Goal: Information Seeking & Learning: Learn about a topic

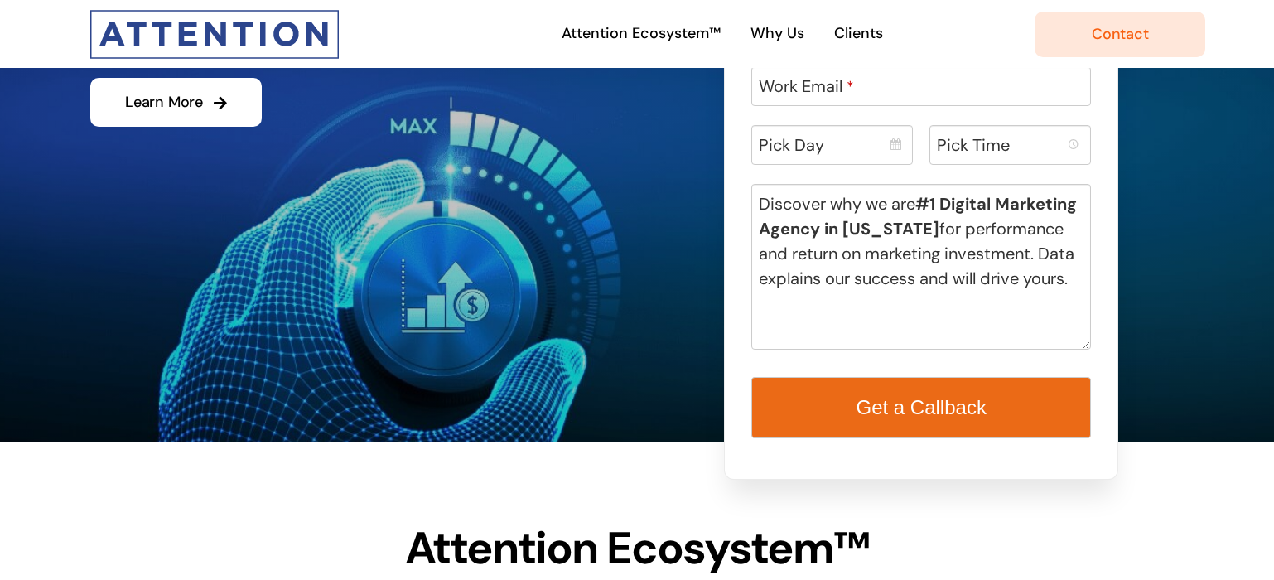
scroll to position [338, 0]
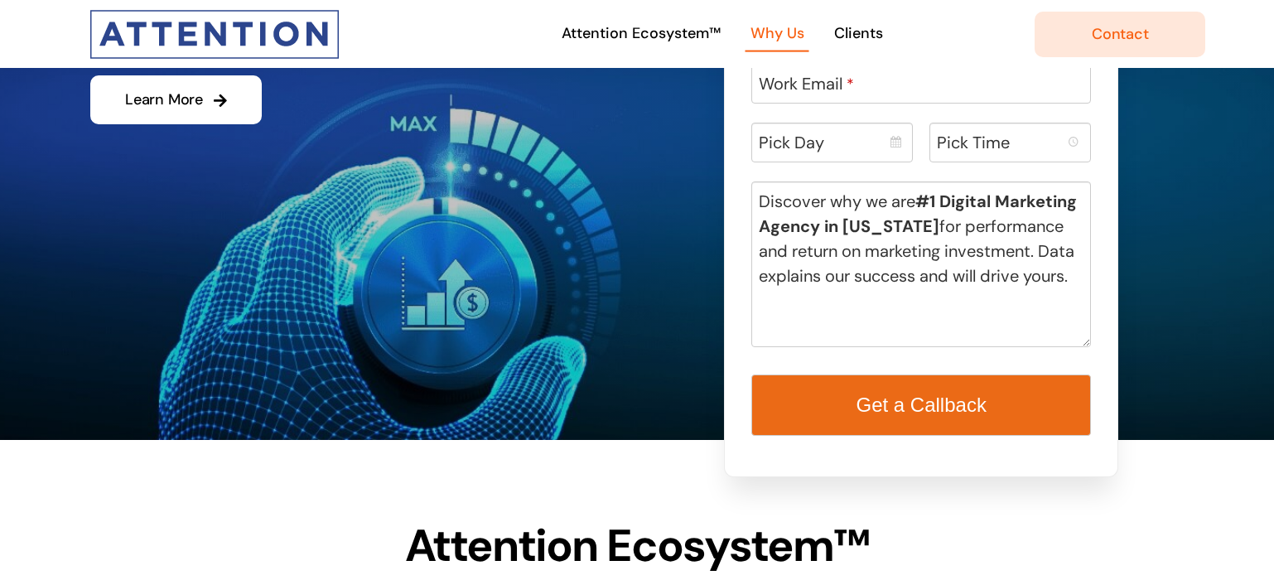
click at [758, 26] on span "Why Us" at bounding box center [777, 34] width 54 height 24
click at [783, 32] on span "Why Us" at bounding box center [777, 34] width 54 height 24
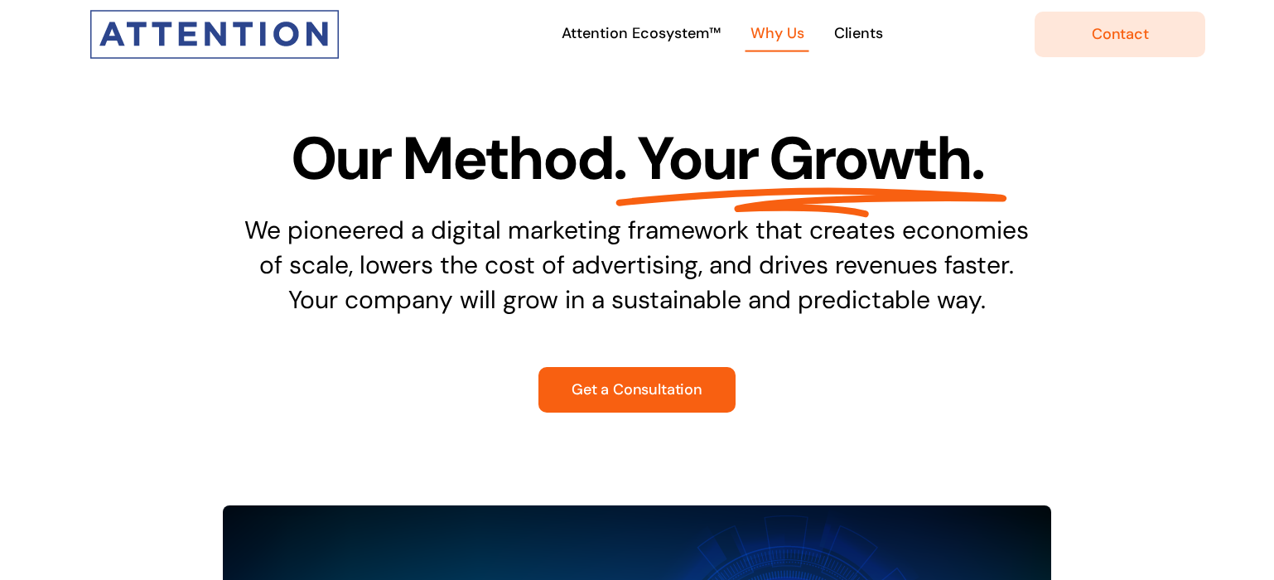
click at [867, 14] on ul "Attention Ecosystem™ Why Us Clients" at bounding box center [721, 34] width 625 height 60
click at [858, 46] on link "Clients" at bounding box center [858, 35] width 59 height 36
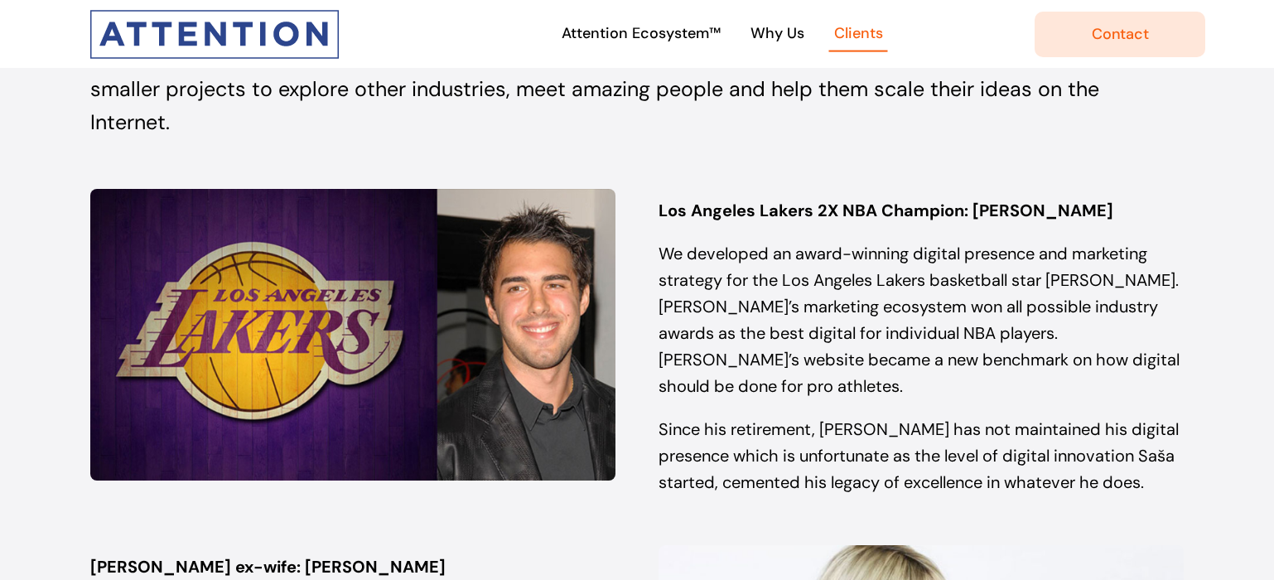
scroll to position [1157, 0]
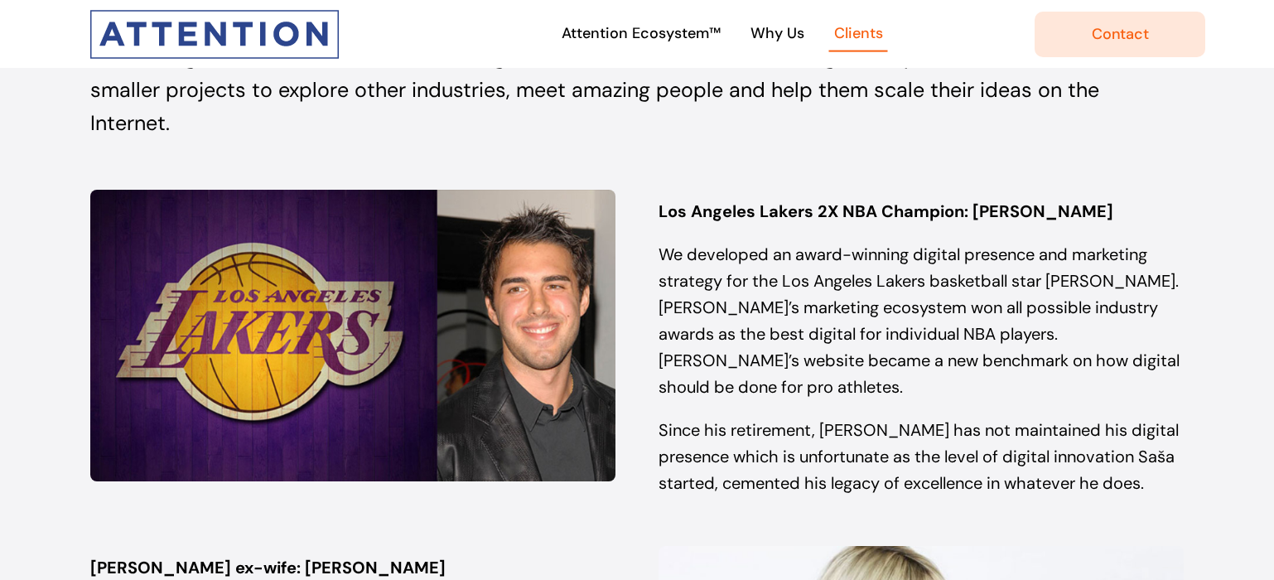
click at [765, 277] on p "We developed an award-winning digital presence and marketing strategy for the L…" at bounding box center [920, 320] width 525 height 159
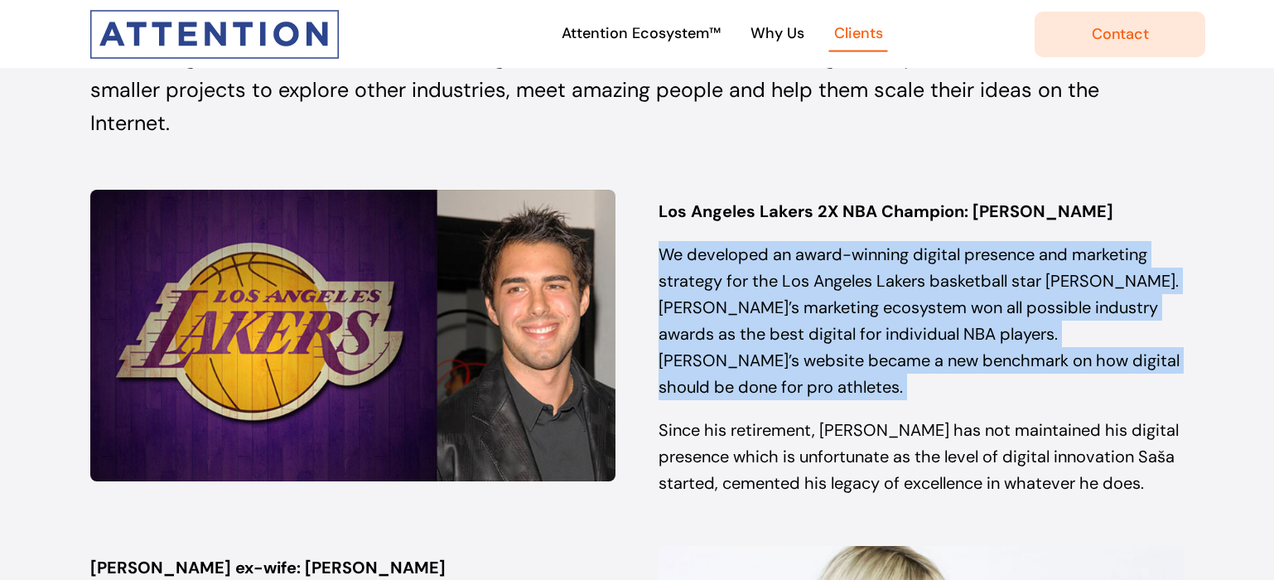
click at [765, 277] on p "We developed an award-winning digital presence and marketing strategy for the L…" at bounding box center [920, 320] width 525 height 159
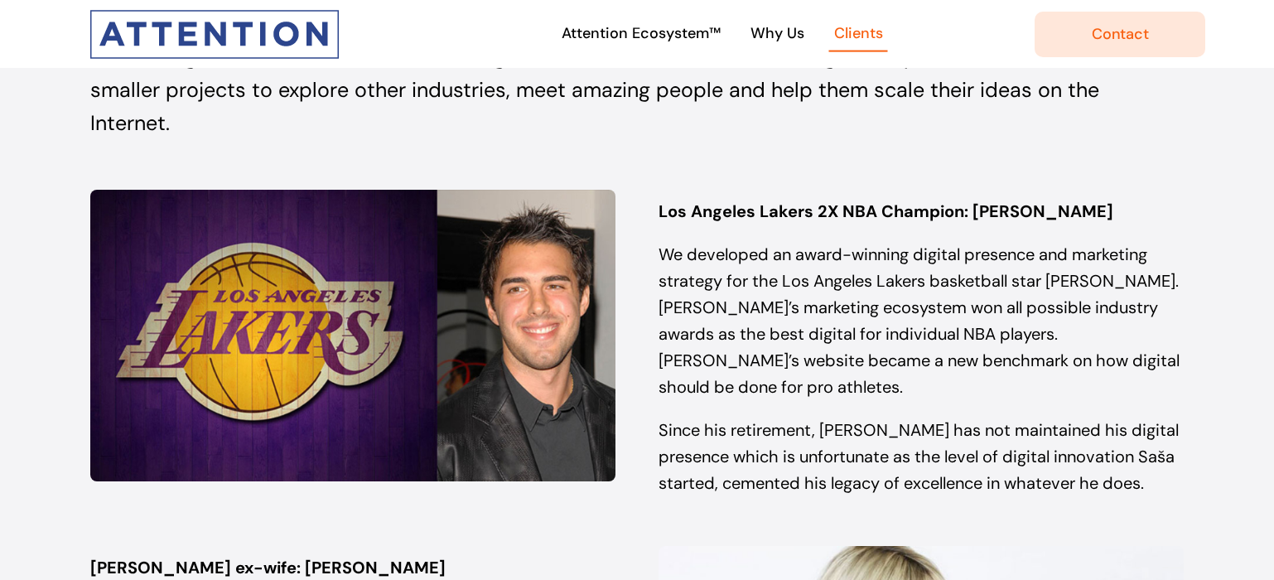
click at [883, 305] on p "We developed an award-winning digital presence and marketing strategy for the L…" at bounding box center [920, 320] width 525 height 159
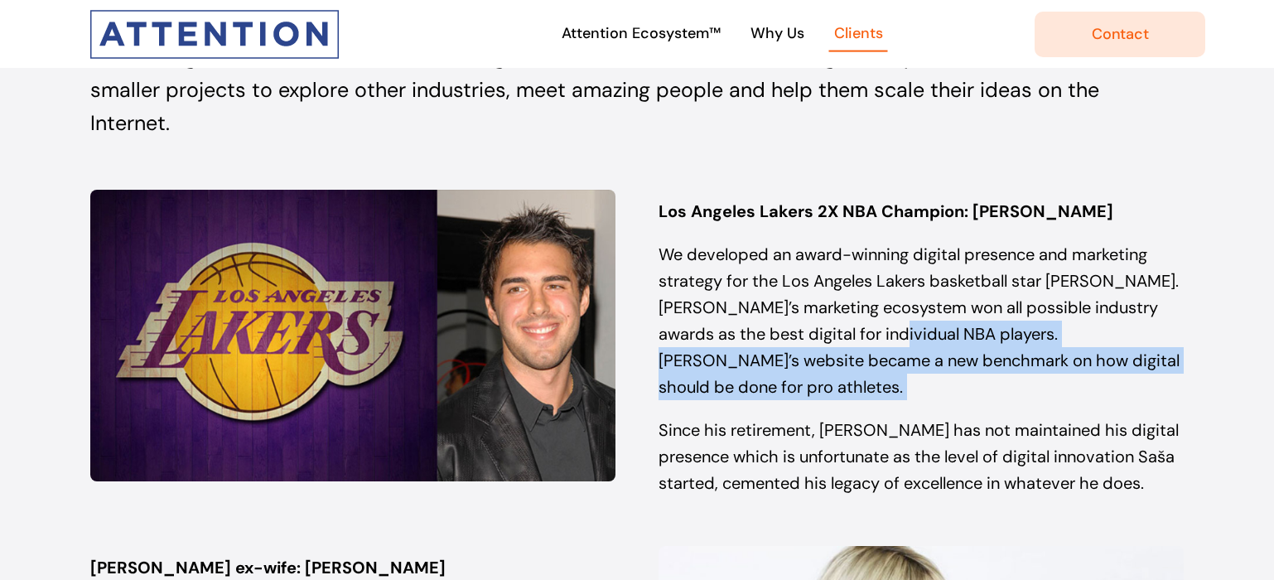
click at [882, 305] on p "We developed an award-winning digital presence and marketing strategy for the L…" at bounding box center [920, 320] width 525 height 159
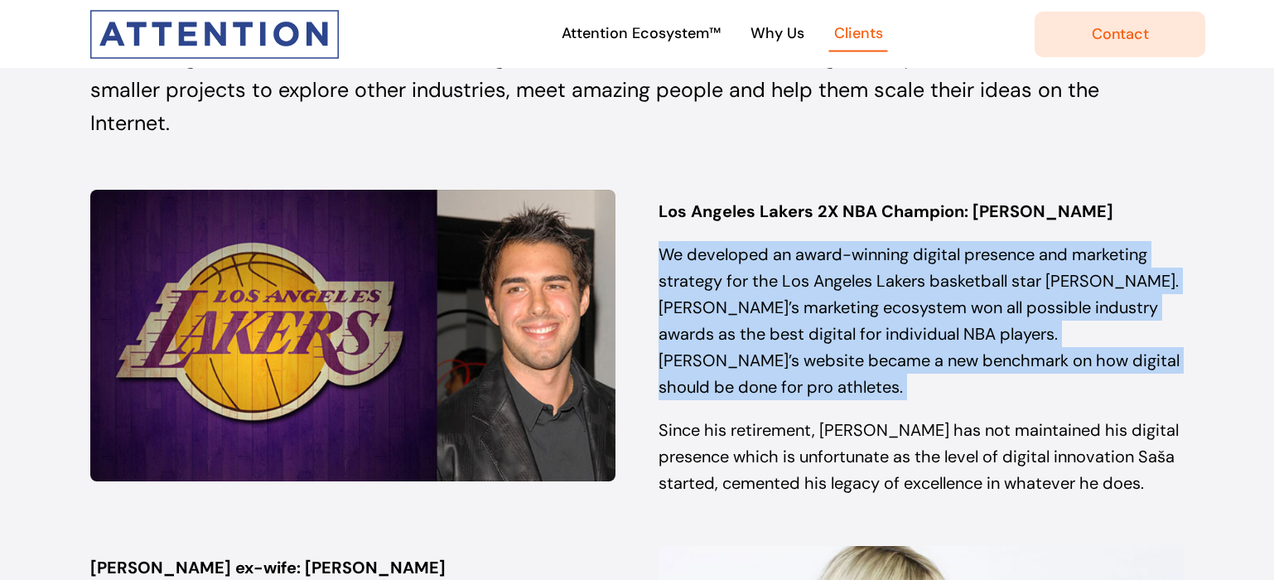
click at [882, 305] on p "We developed an award-winning digital presence and marketing strategy for the L…" at bounding box center [920, 320] width 525 height 159
click at [798, 354] on div "Los Angeles Lakers 2X NBA Champion: Sasha Vujačić We developed an award-winning…" at bounding box center [920, 355] width 525 height 315
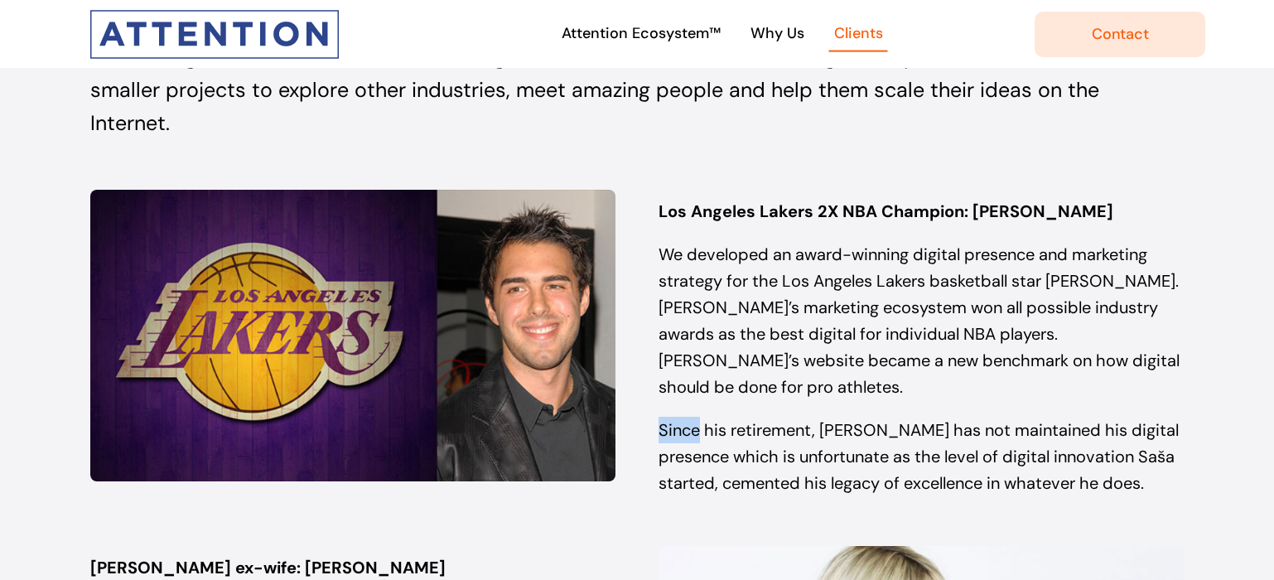
click at [798, 354] on div "Los Angeles Lakers 2X NBA Champion: Sasha Vujačić We developed an award-winning…" at bounding box center [920, 355] width 525 height 315
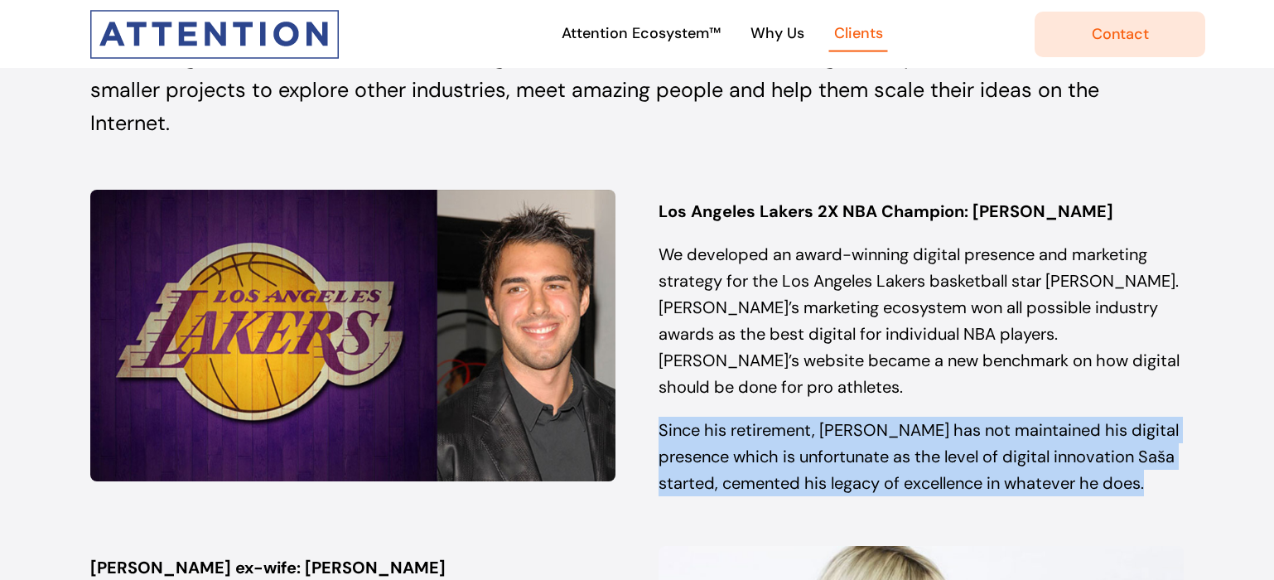
drag, startPoint x: 798, startPoint y: 354, endPoint x: 813, endPoint y: 325, distance: 32.6
click at [798, 354] on div "Los Angeles Lakers 2X NBA Champion: Sasha Vujačić We developed an award-winning…" at bounding box center [920, 355] width 525 height 315
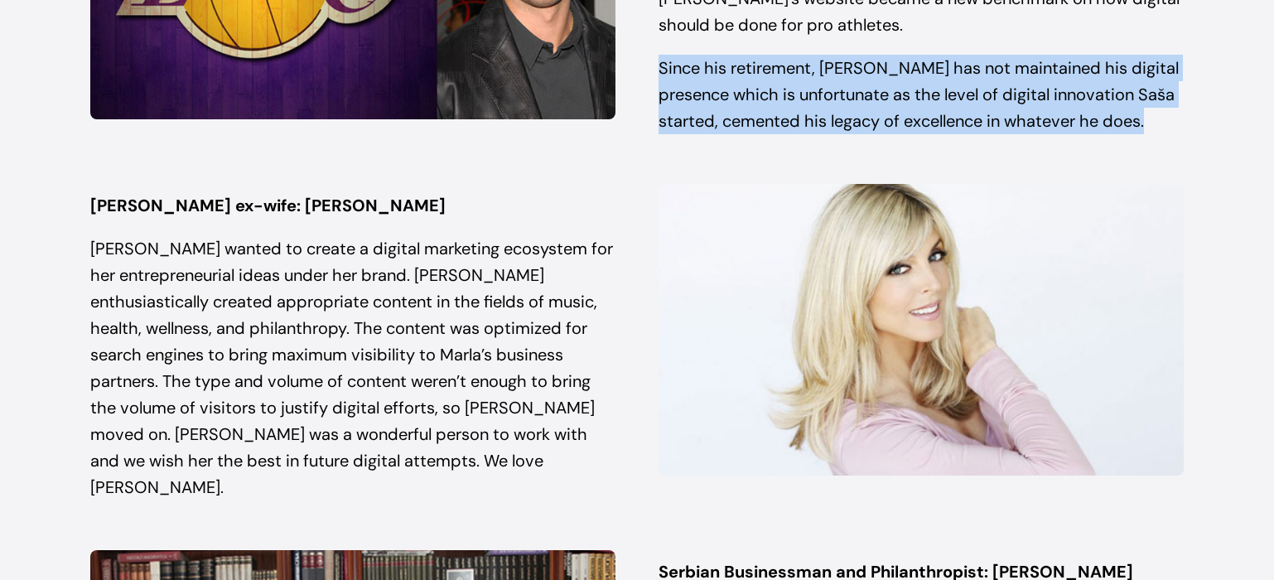
scroll to position [1562, 0]
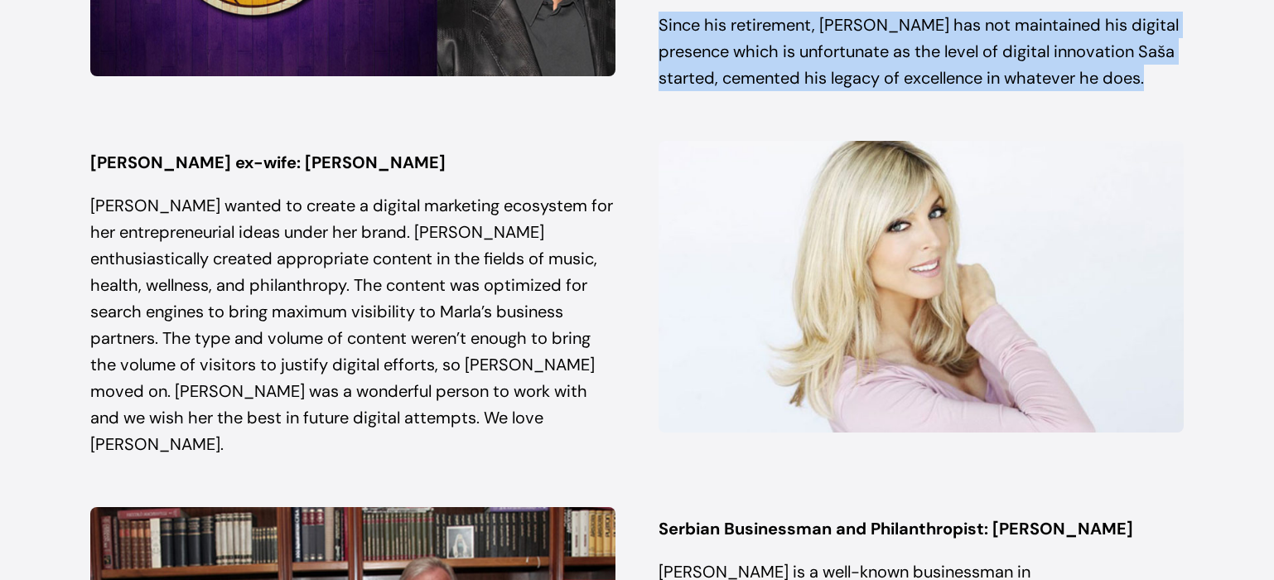
click at [792, 301] on img at bounding box center [920, 286] width 525 height 291
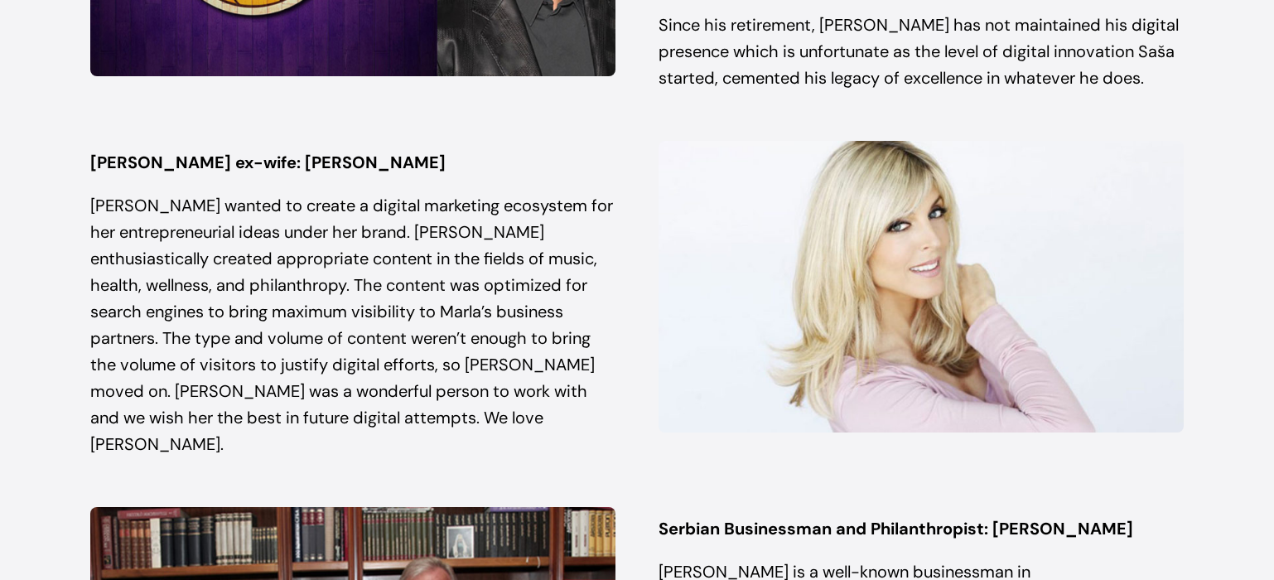
click at [28, 166] on div "Experimental Projects Even though the core of our business is digital solutions…" at bounding box center [637, 363] width 1274 height 1648
drag, startPoint x: 29, startPoint y: 166, endPoint x: 151, endPoint y: 179, distance: 122.4
click at [28, 166] on div "Experimental Projects Even though the core of our business is digital solutions…" at bounding box center [637, 363] width 1274 height 1648
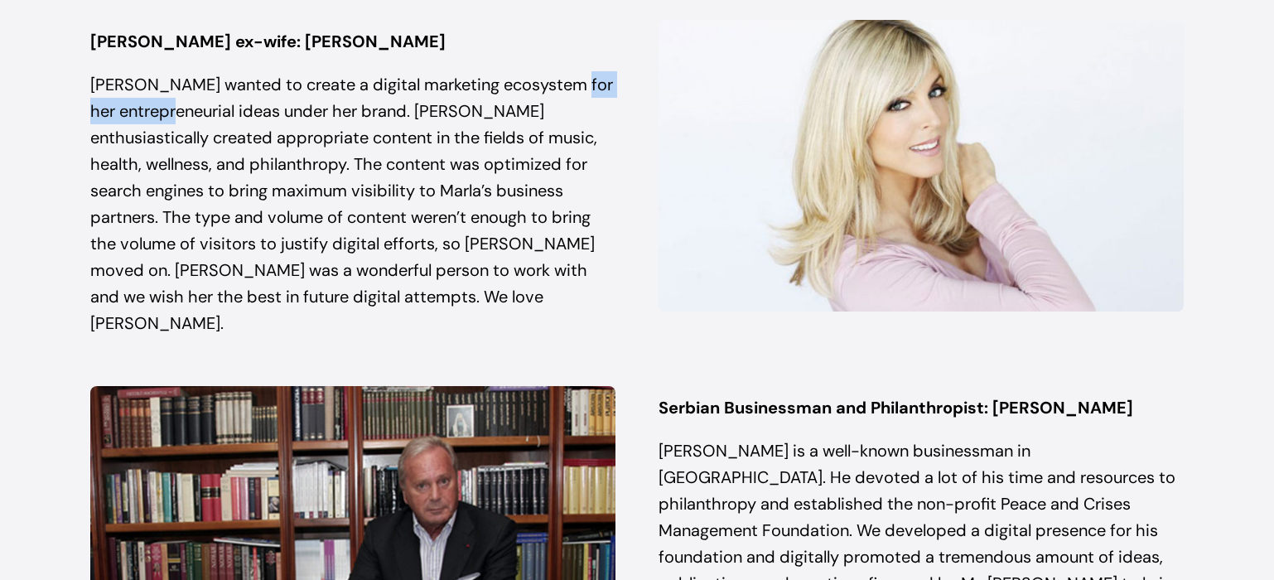
scroll to position [1899, 0]
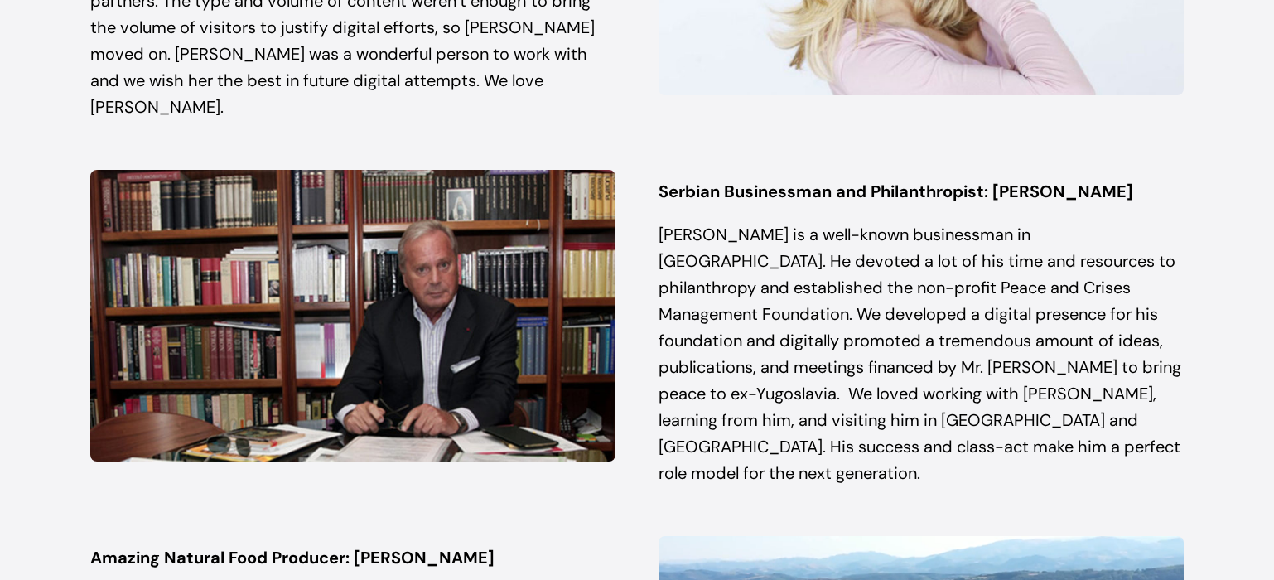
click at [821, 225] on p "Mr. Vukobrat is a well-known businessman in South-Central Europe. He devoted a …" at bounding box center [920, 353] width 525 height 265
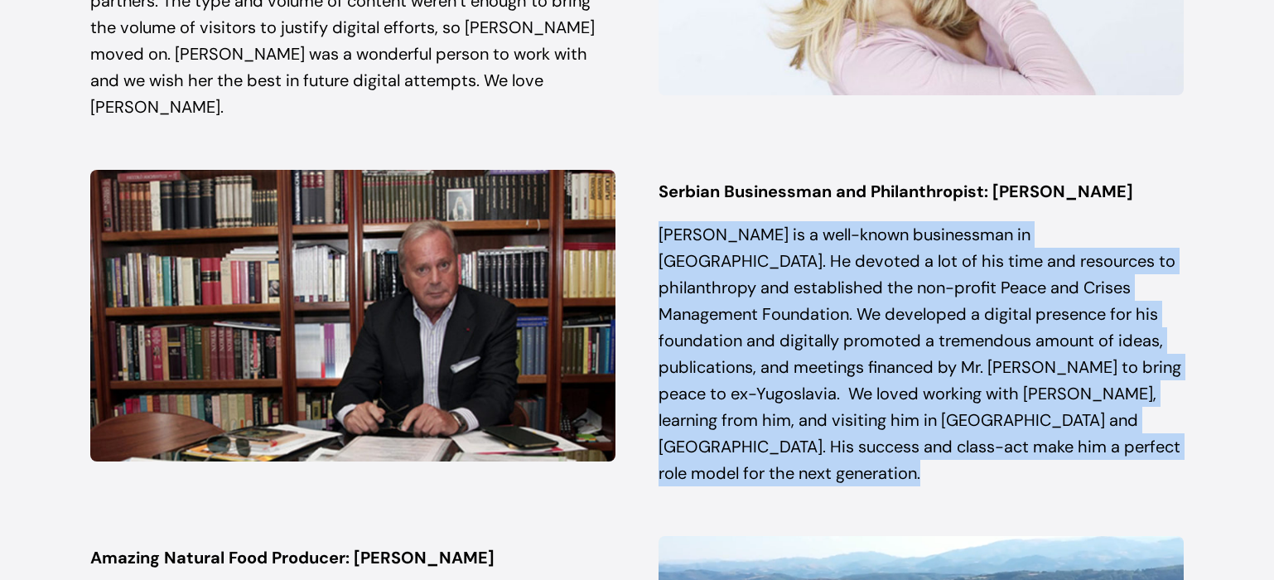
drag, startPoint x: 821, startPoint y: 225, endPoint x: 888, endPoint y: 243, distance: 68.7
click at [821, 225] on p "Mr. Vukobrat is a well-known businessman in South-Central Europe. He devoted a …" at bounding box center [920, 353] width 525 height 265
drag, startPoint x: 941, startPoint y: 257, endPoint x: 917, endPoint y: 261, distance: 24.4
click at [941, 257] on p "Mr. Vukobrat is a well-known businessman in South-Central Europe. He devoted a …" at bounding box center [920, 353] width 525 height 265
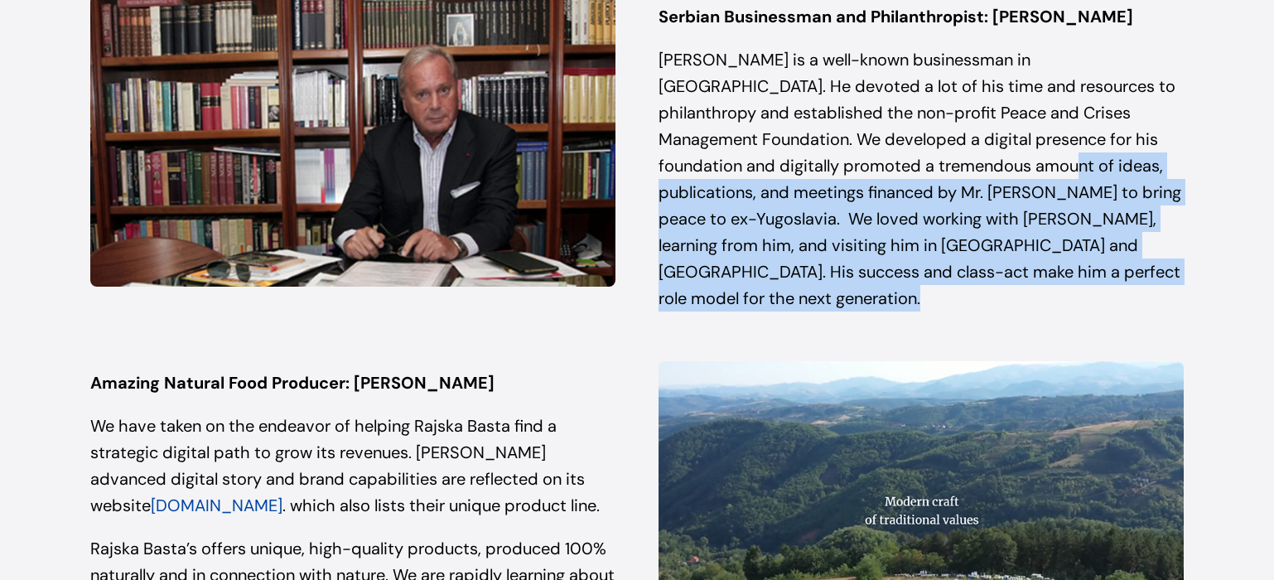
scroll to position [2135, 0]
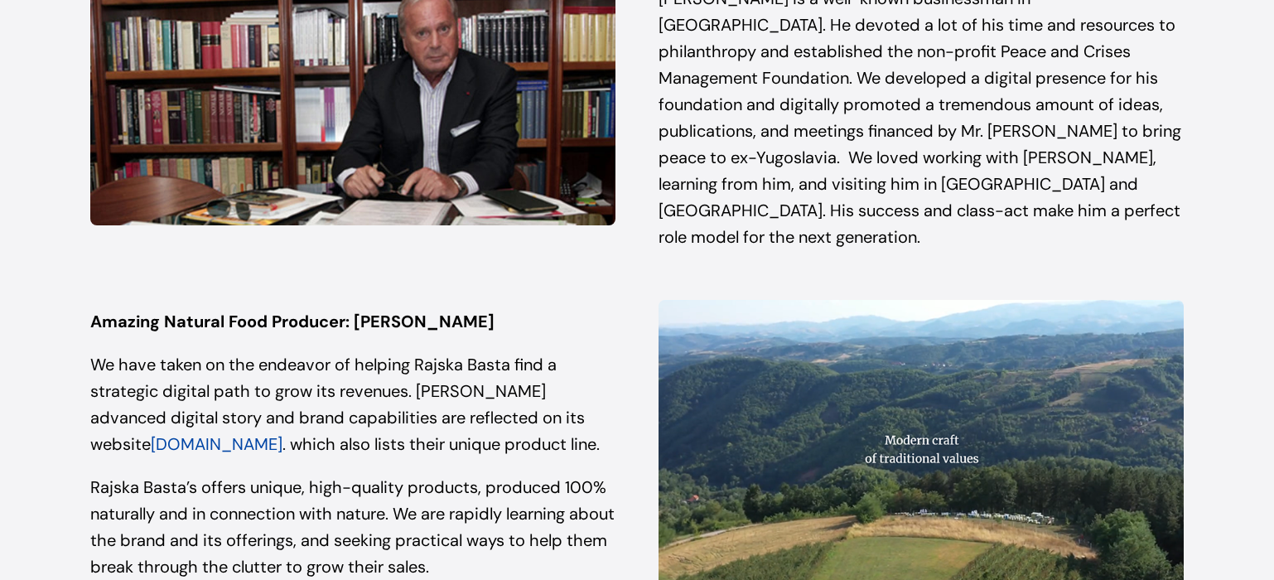
click at [461, 351] on p "We have taken on the endeavor of helping Rajska Basta find a strategic digital …" at bounding box center [352, 404] width 525 height 106
click at [462, 351] on p "We have taken on the endeavor of helping Rajska Basta find a strategic digital …" at bounding box center [352, 404] width 525 height 106
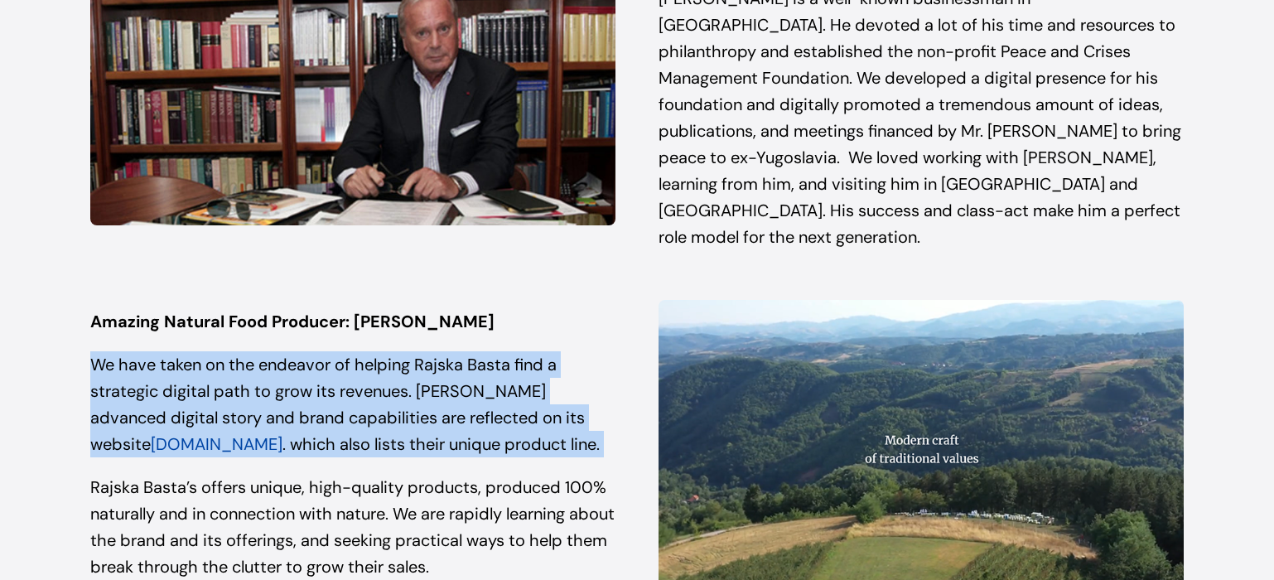
drag, startPoint x: 462, startPoint y: 333, endPoint x: 492, endPoint y: 323, distance: 31.4
click at [464, 351] on p "We have taken on the endeavor of helping Rajska Basta find a strategic digital …" at bounding box center [352, 404] width 525 height 106
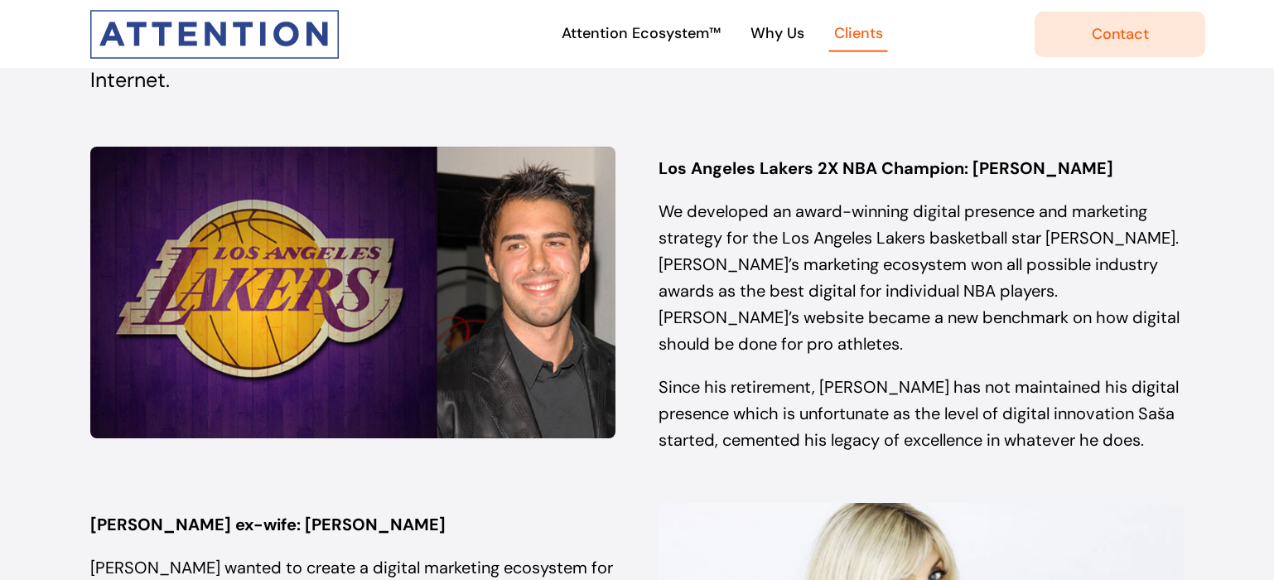
scroll to position [1197, 0]
